Goal: Browse casually

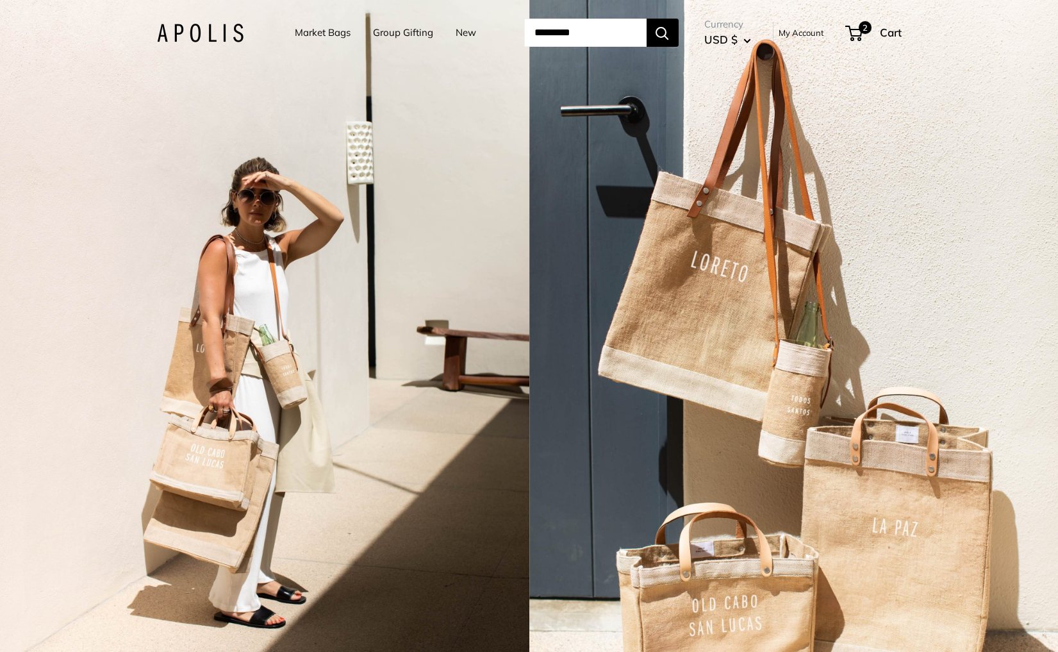
click at [368, 104] on div "2 / 5" at bounding box center [264, 326] width 529 height 652
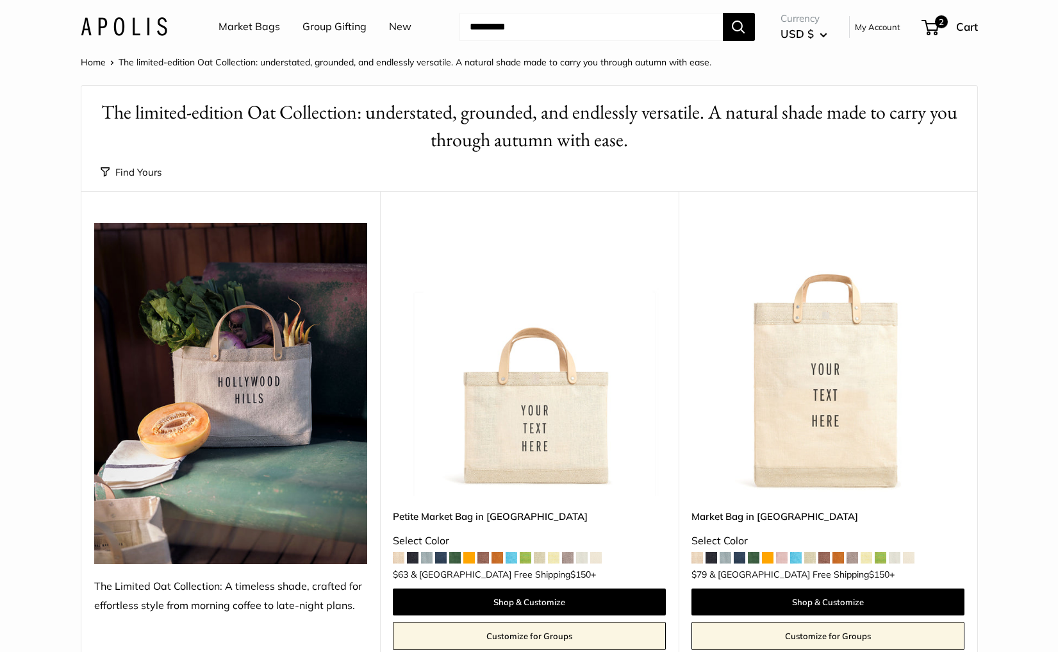
click at [0, 0] on img at bounding box center [0, 0] width 0 height 0
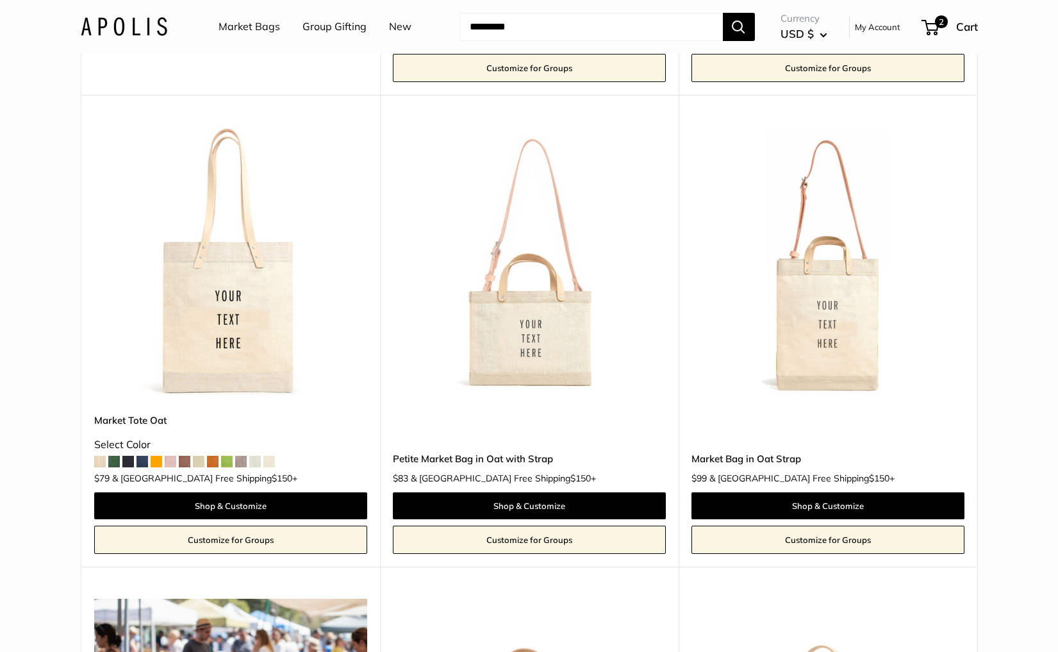
scroll to position [588, 0]
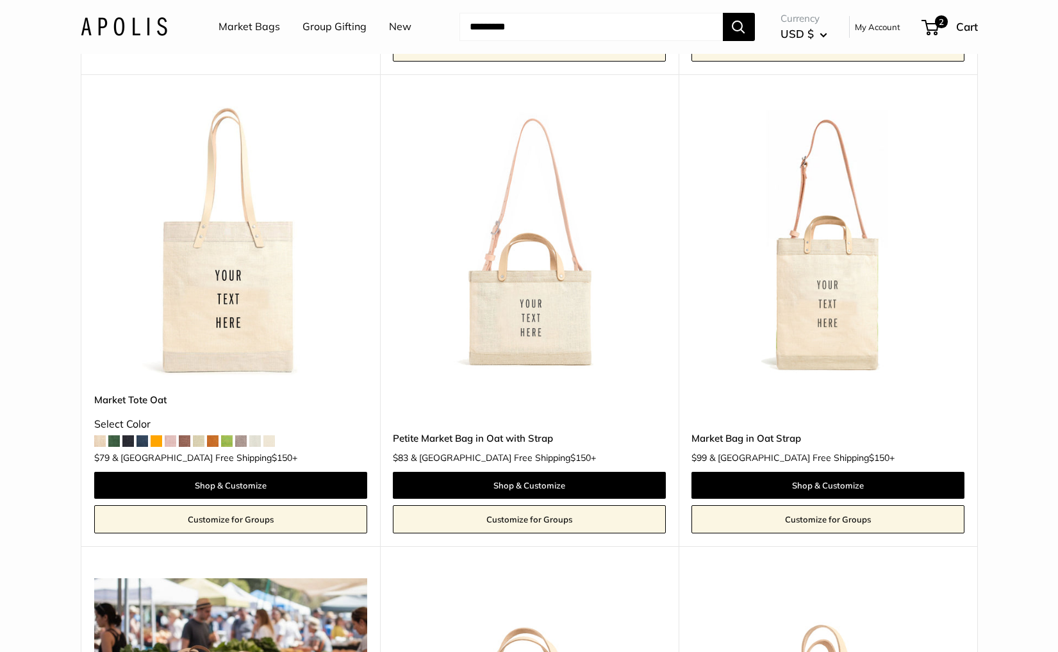
click at [0, 0] on img at bounding box center [0, 0] width 0 height 0
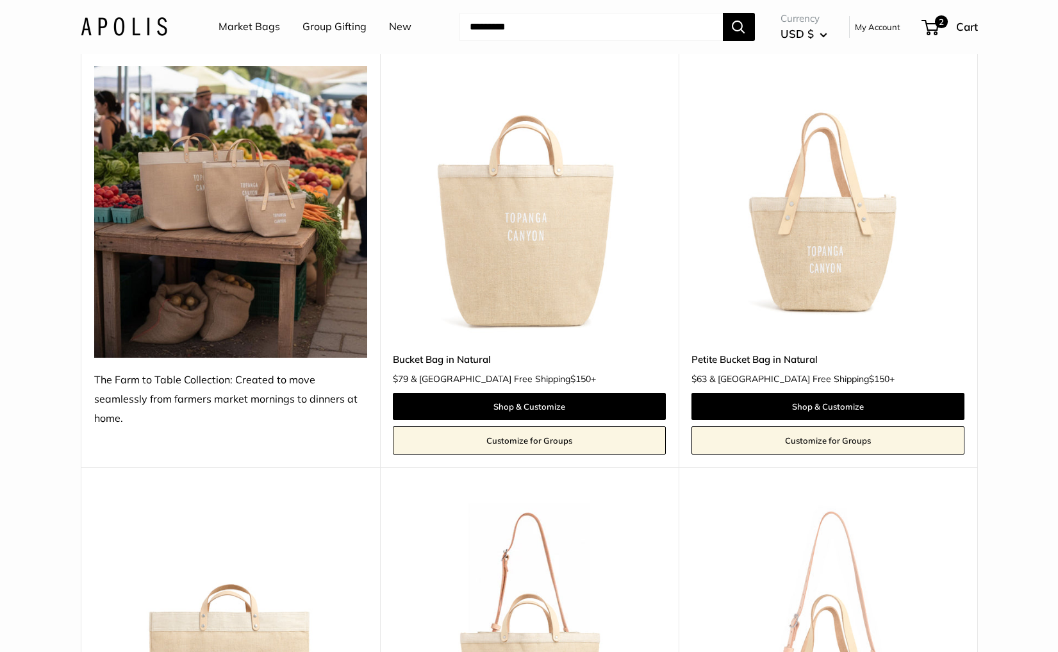
scroll to position [1093, 0]
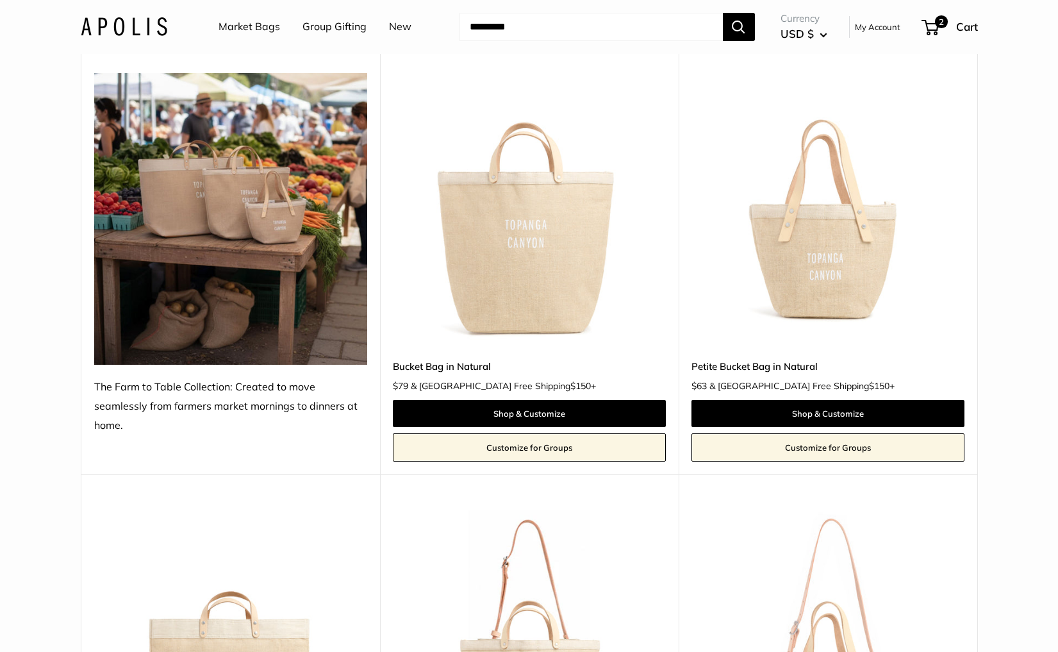
click at [0, 0] on img at bounding box center [0, 0] width 0 height 0
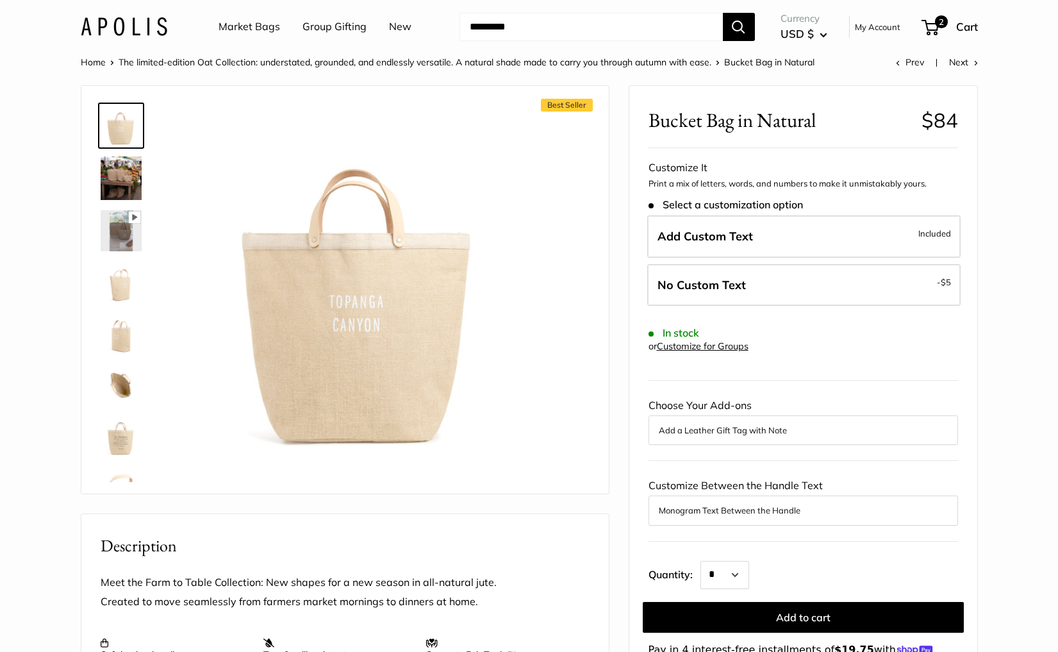
click at [227, 24] on link "Market Bags" at bounding box center [250, 26] width 62 height 19
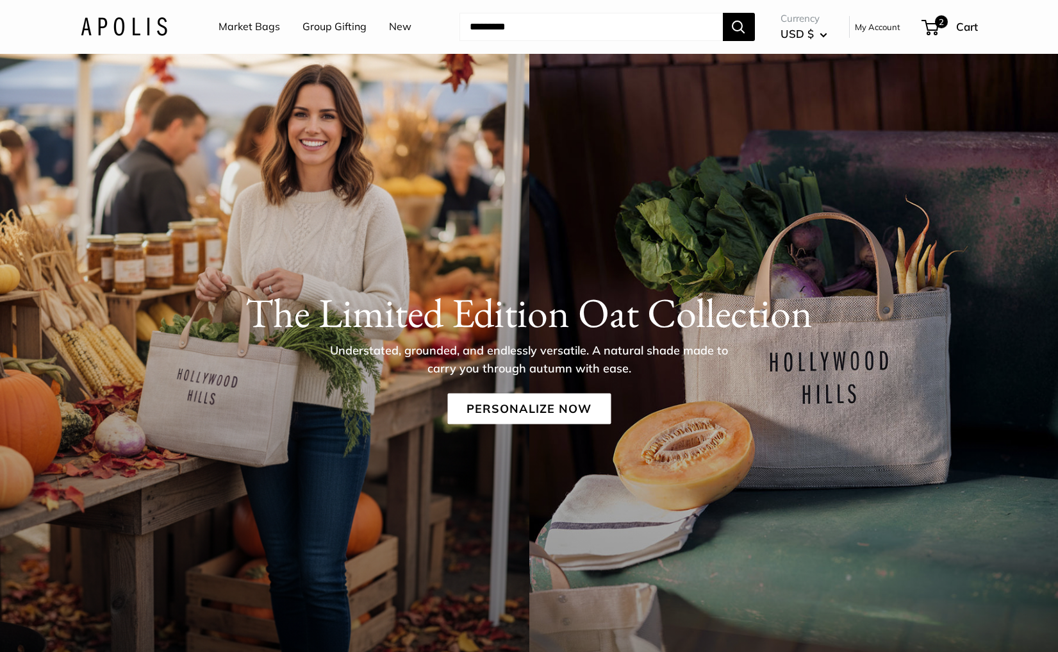
click at [402, 29] on link "New" at bounding box center [400, 26] width 22 height 19
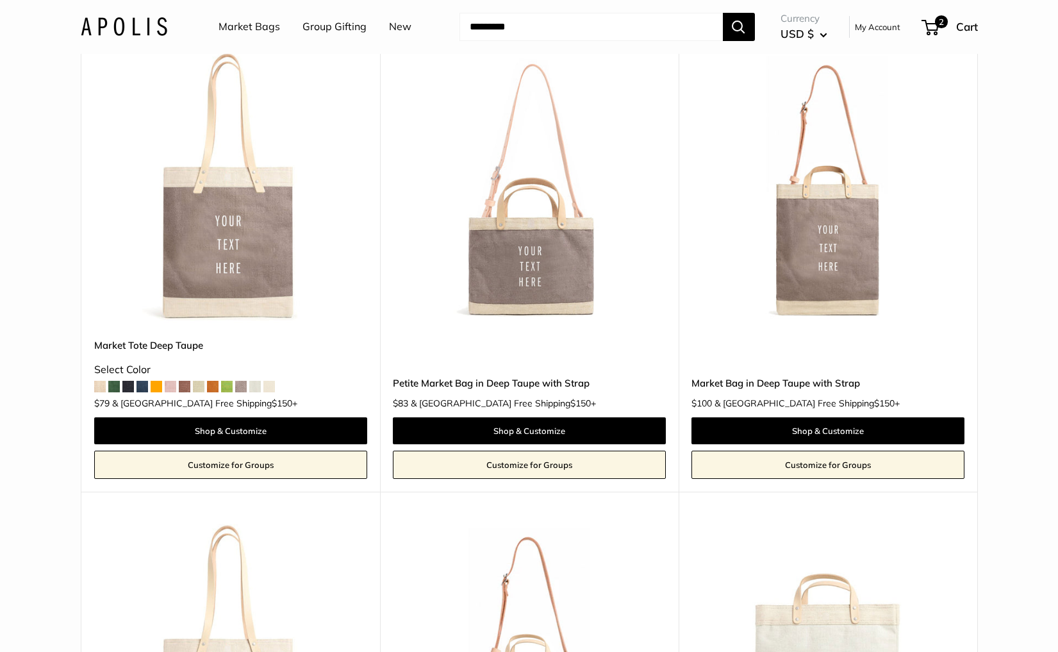
scroll to position [2470, 0]
